Goal: Check status: Check status

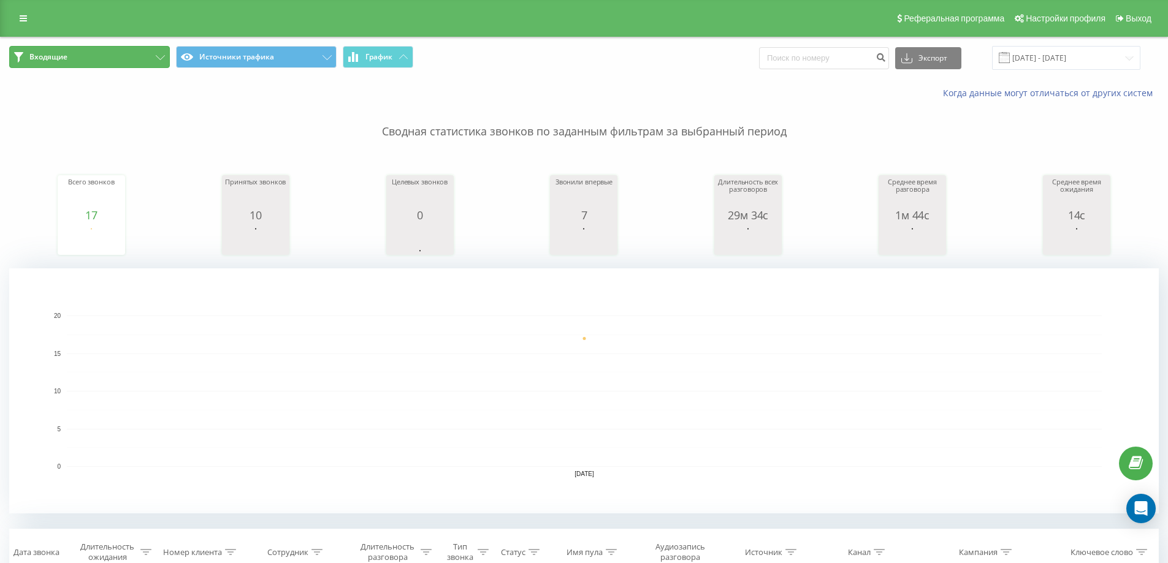
click at [143, 52] on button "Входящие" at bounding box center [89, 57] width 161 height 22
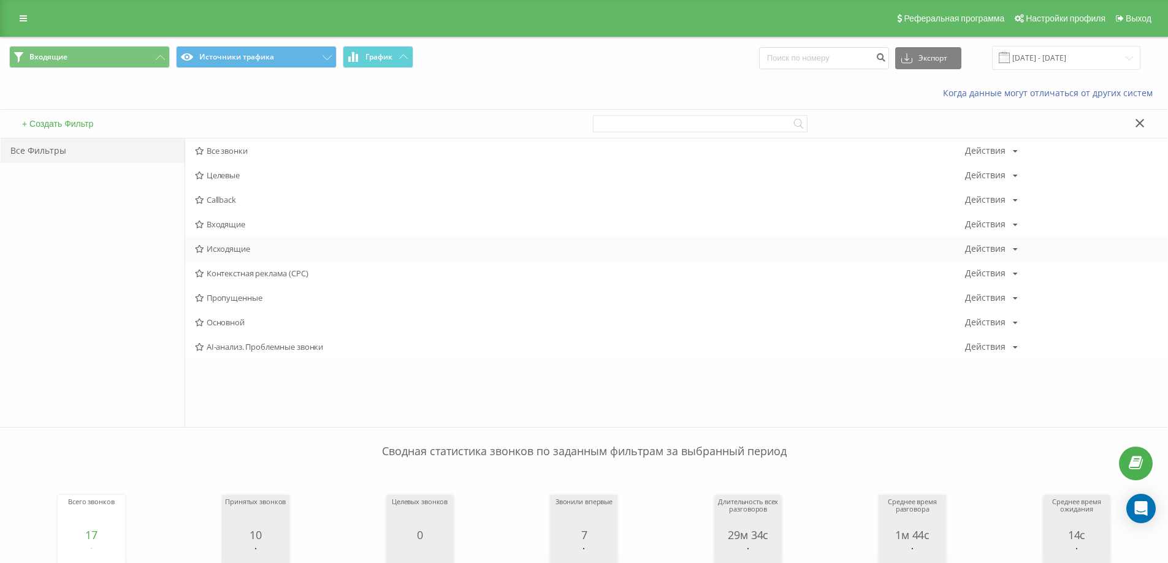
click at [258, 240] on div "Исходящие Действия Редактировать Копировать Удалить По умолчанию Поделиться" at bounding box center [676, 249] width 982 height 25
click at [1053, 60] on input "[DATE] - [DATE]" at bounding box center [1066, 58] width 148 height 24
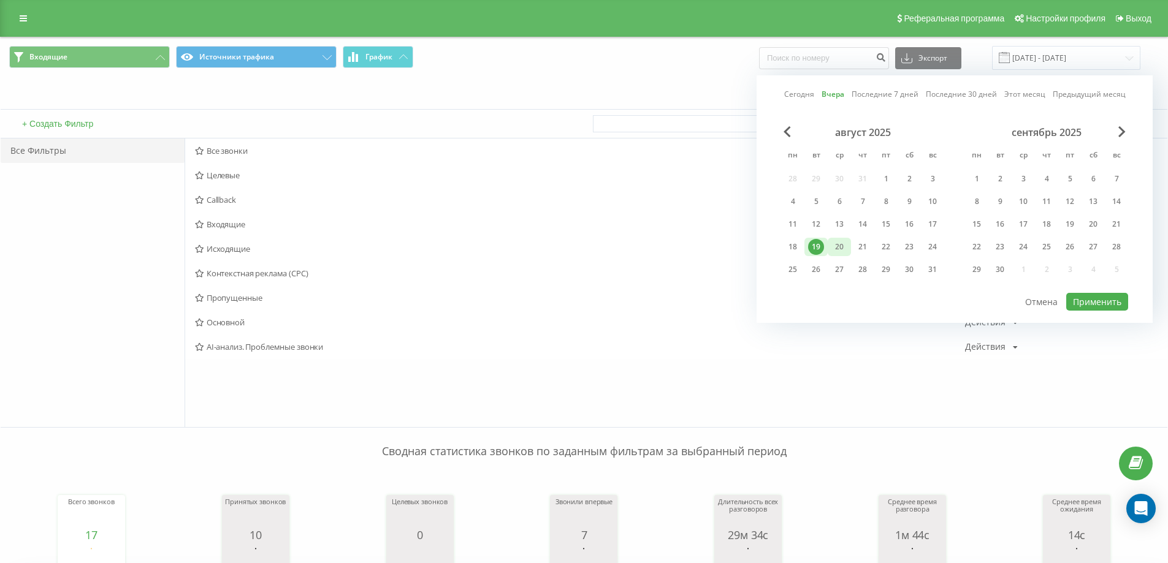
click at [842, 245] on div "20" at bounding box center [839, 247] width 16 height 16
click at [1106, 299] on button "Применить" at bounding box center [1097, 302] width 62 height 18
type input "[DATE] - [DATE]"
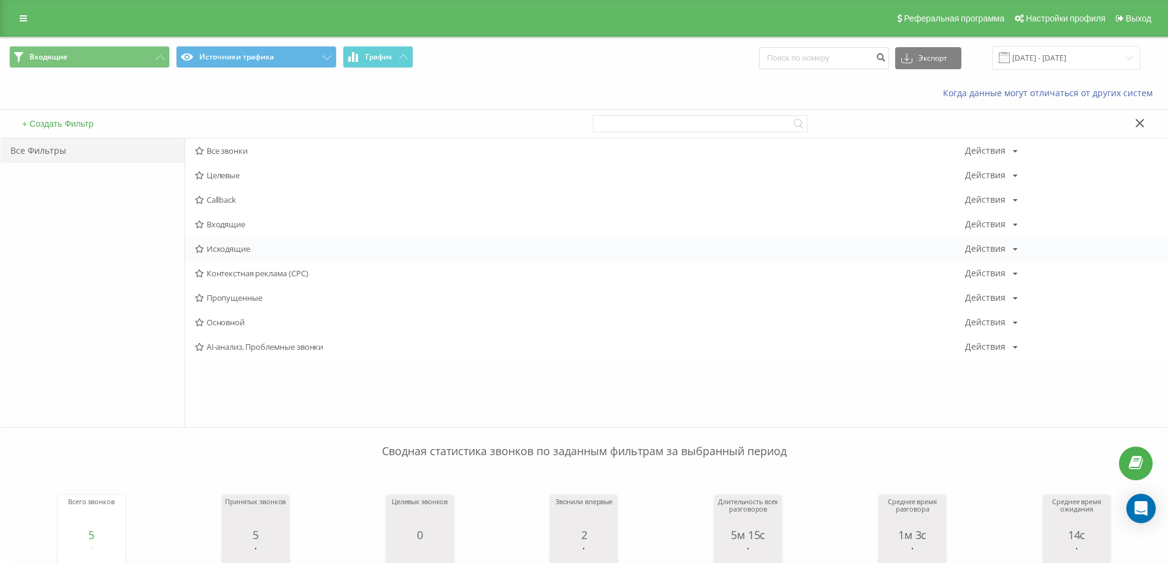
click at [257, 242] on div "Исходящие Действия Редактировать Копировать Удалить По умолчанию Поделиться" at bounding box center [676, 249] width 982 height 25
click at [245, 246] on span "Исходящие" at bounding box center [580, 249] width 770 height 9
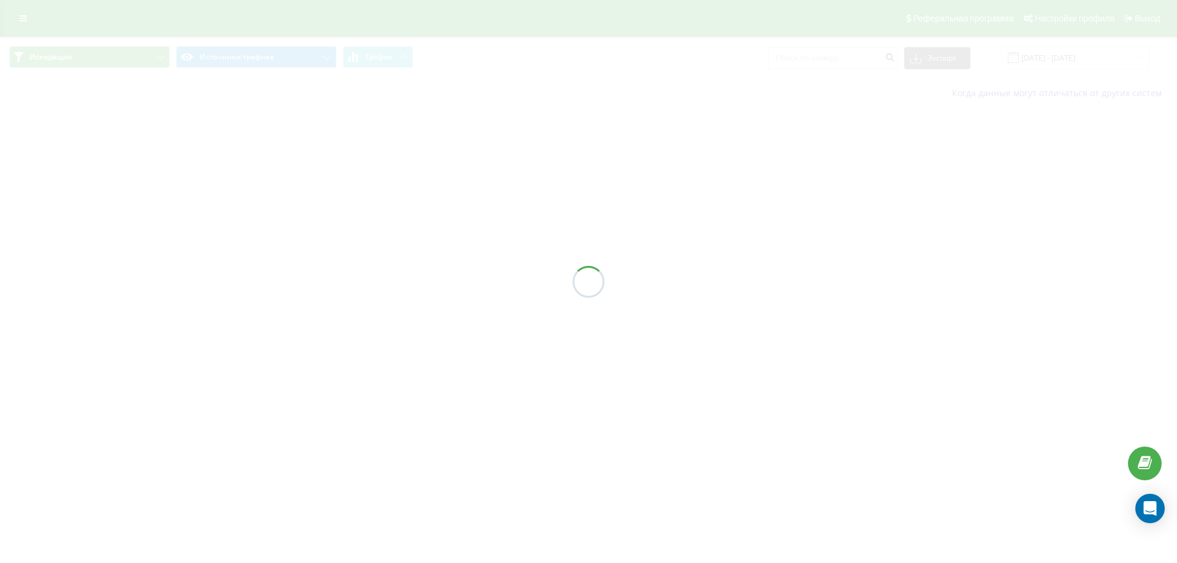
click at [245, 246] on div at bounding box center [588, 281] width 1177 height 563
